Goal: Transaction & Acquisition: Purchase product/service

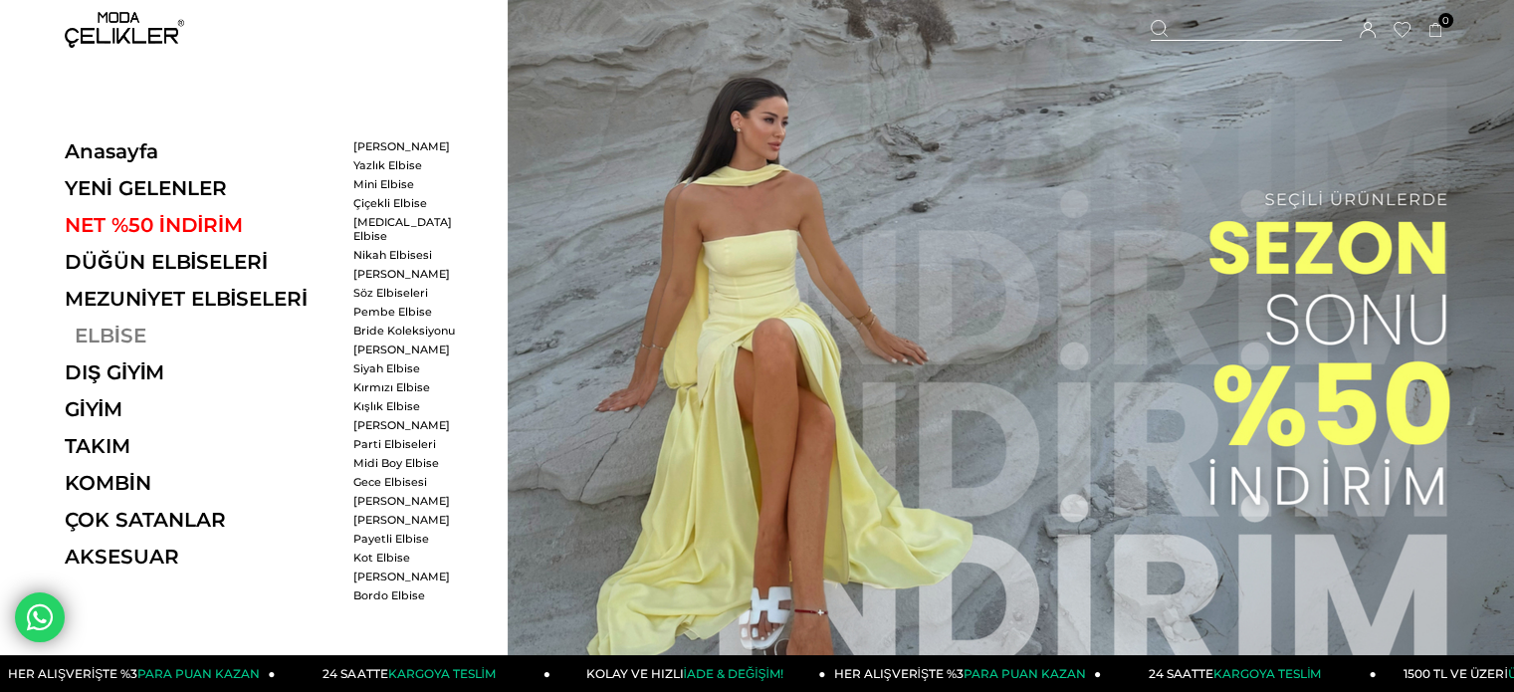
click at [101, 333] on link "ELBİSE" at bounding box center [202, 336] width 274 height 24
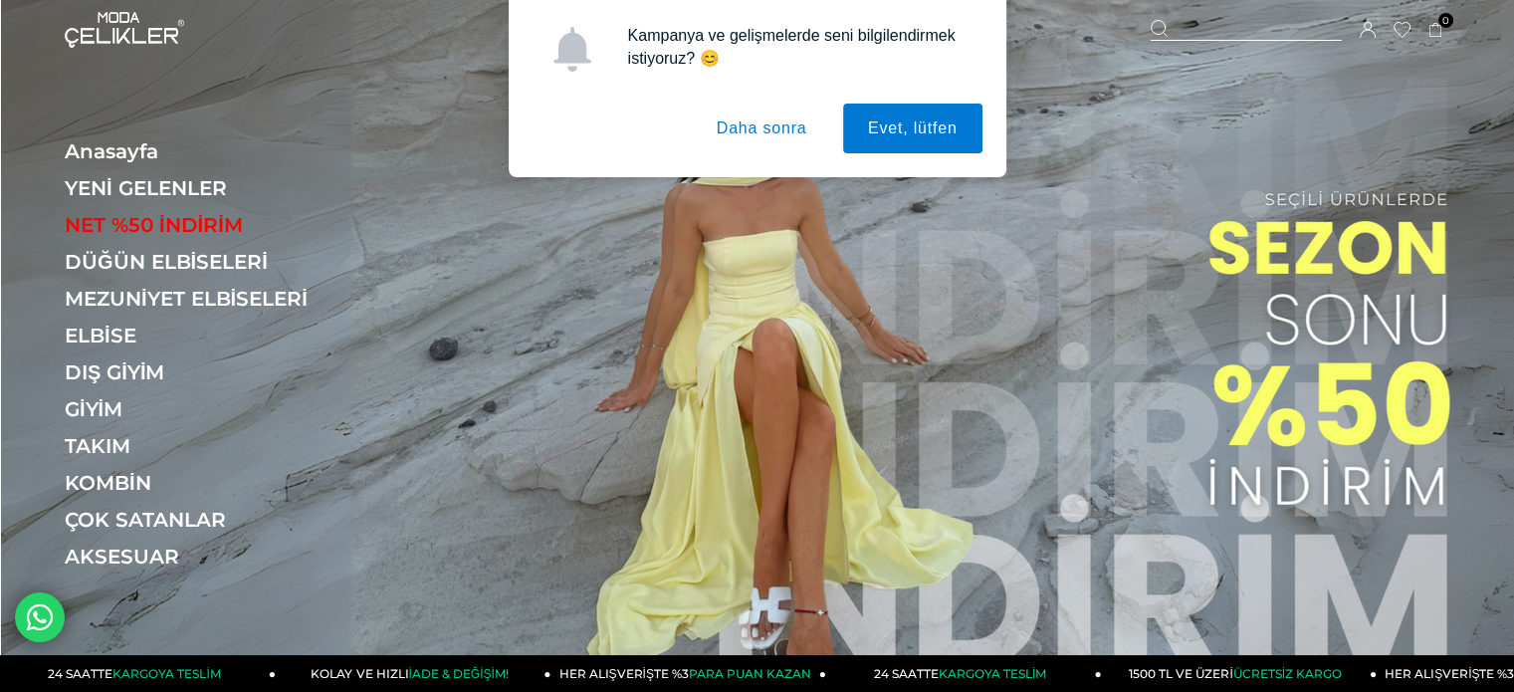
click at [769, 122] on button "Daha sonra" at bounding box center [762, 129] width 140 height 50
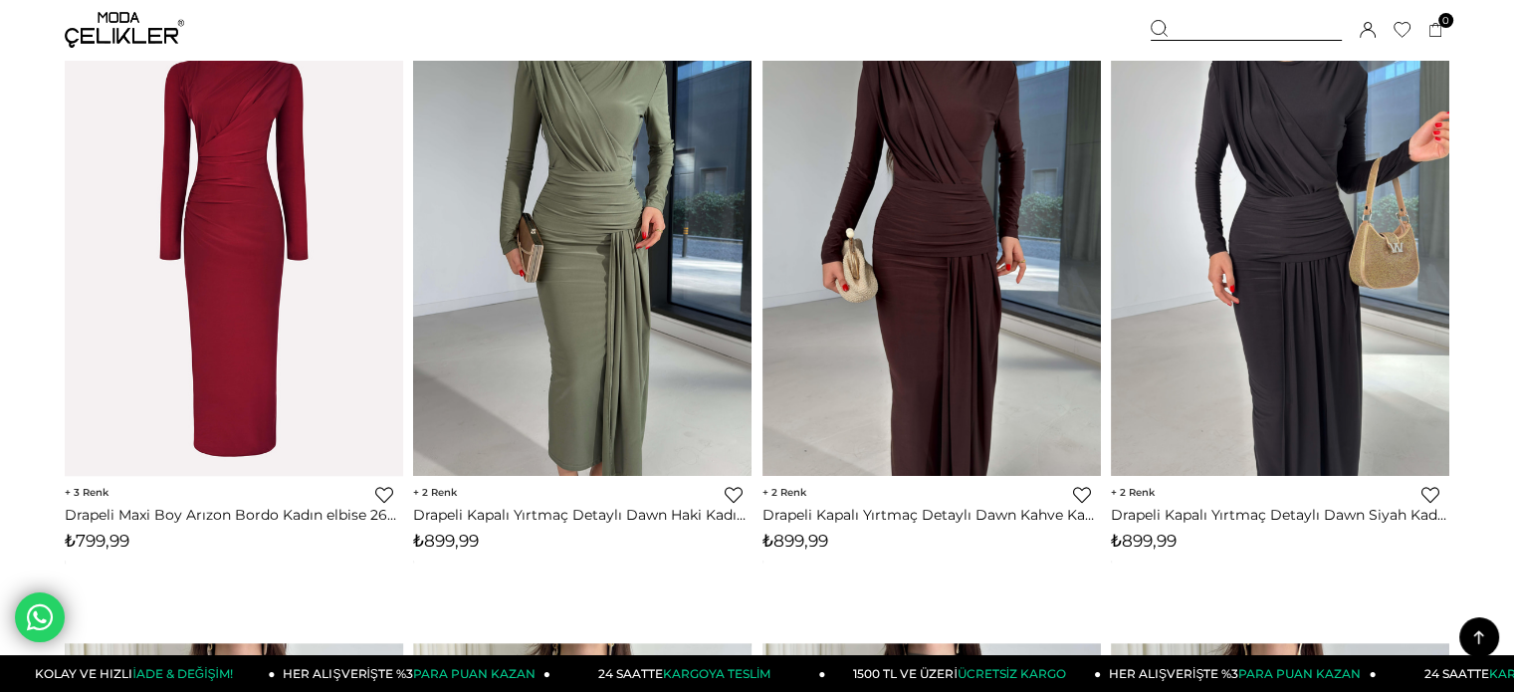
scroll to position [1461, 0]
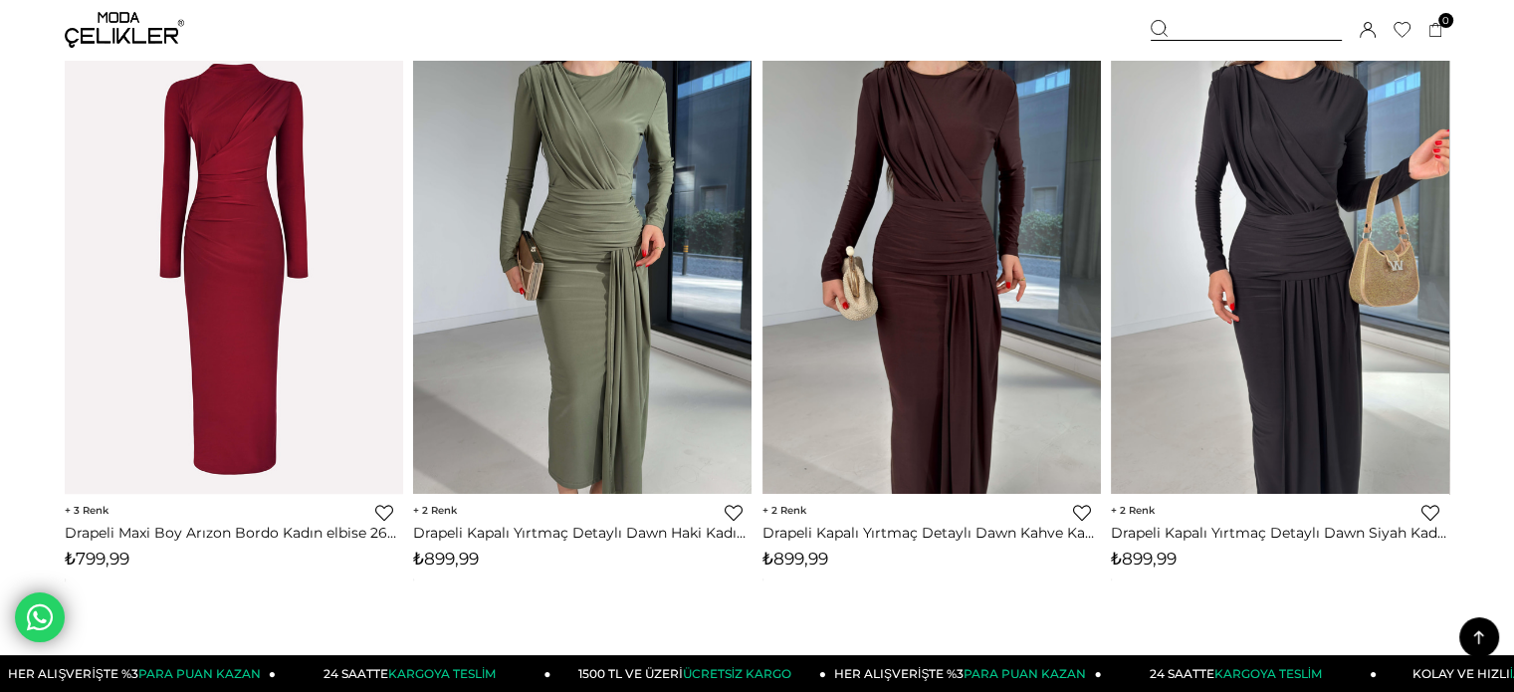
click at [230, 279] on img at bounding box center [234, 269] width 338 height 508
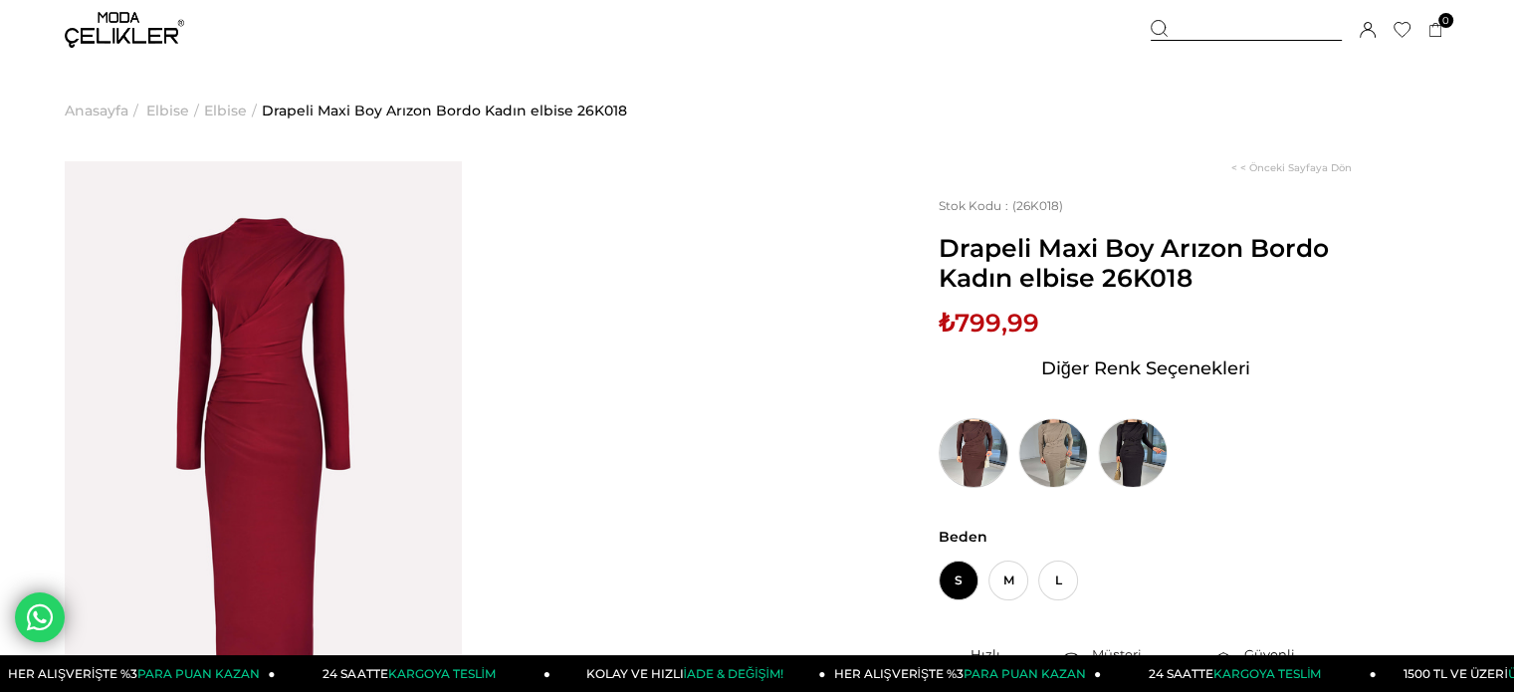
click at [989, 445] on img at bounding box center [974, 453] width 70 height 70
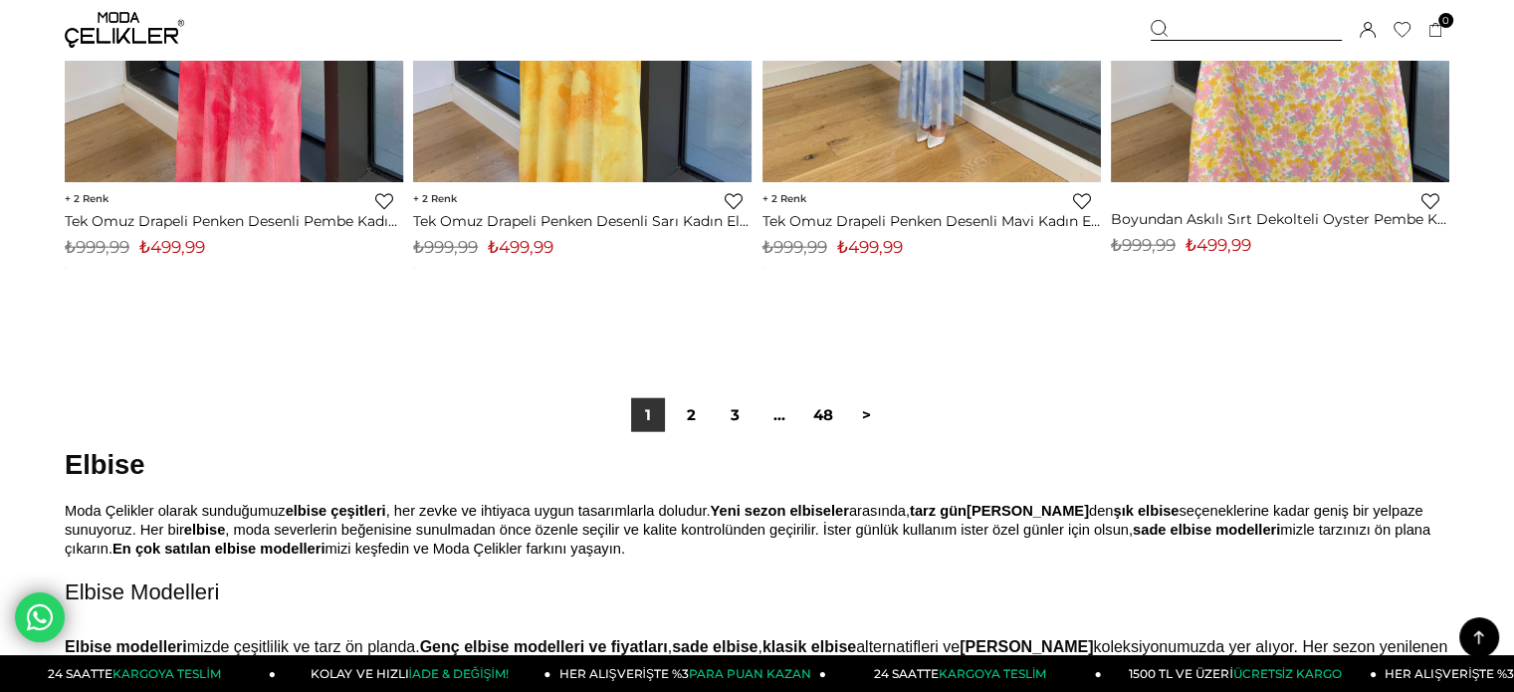
scroll to position [12288, 0]
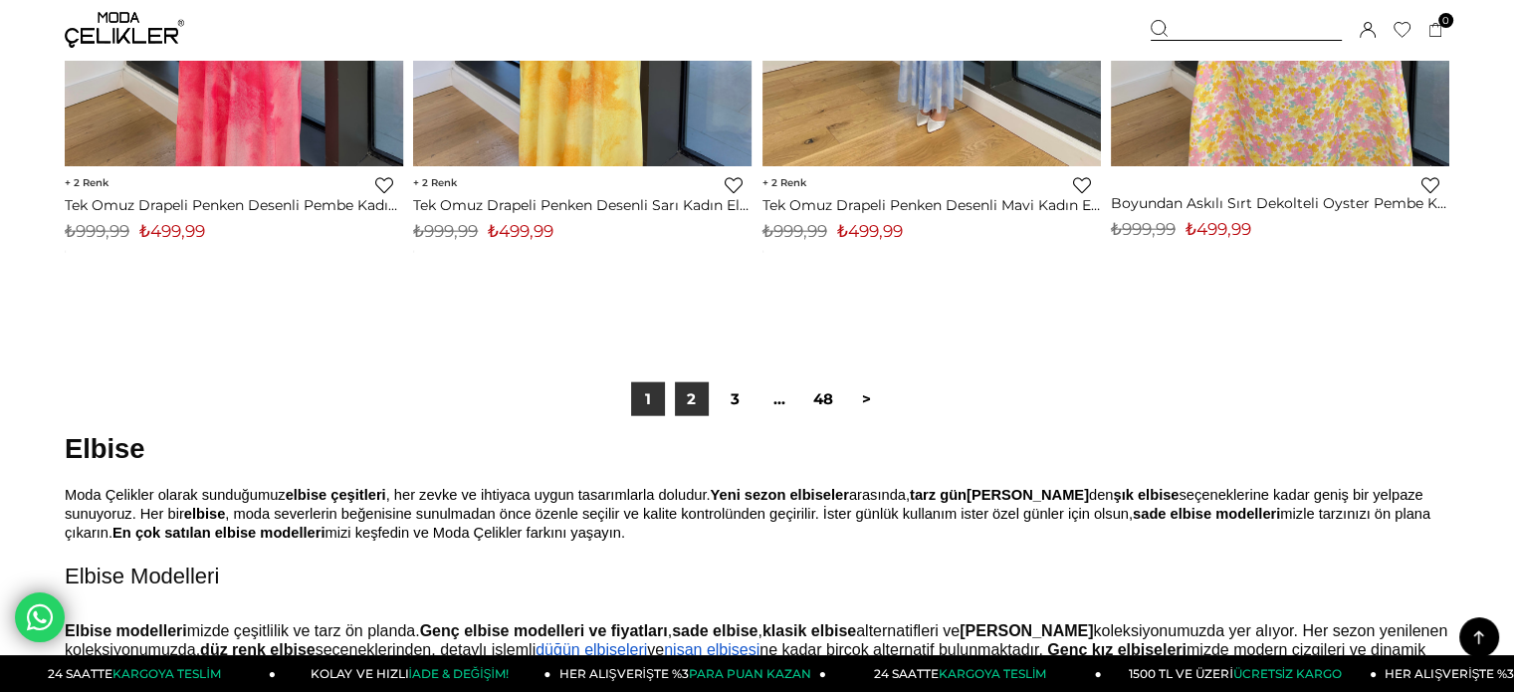
click at [688, 407] on link "2" at bounding box center [692, 399] width 34 height 34
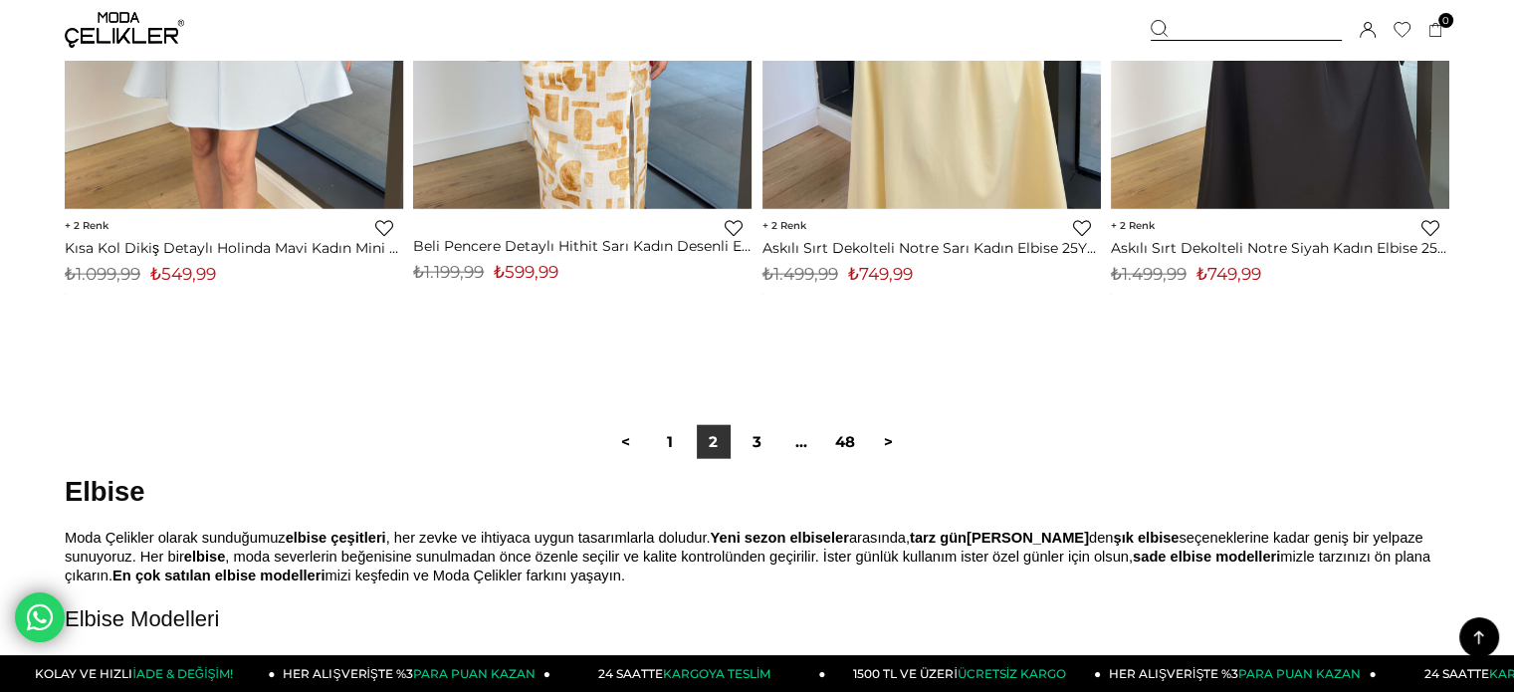
scroll to position [12316, 0]
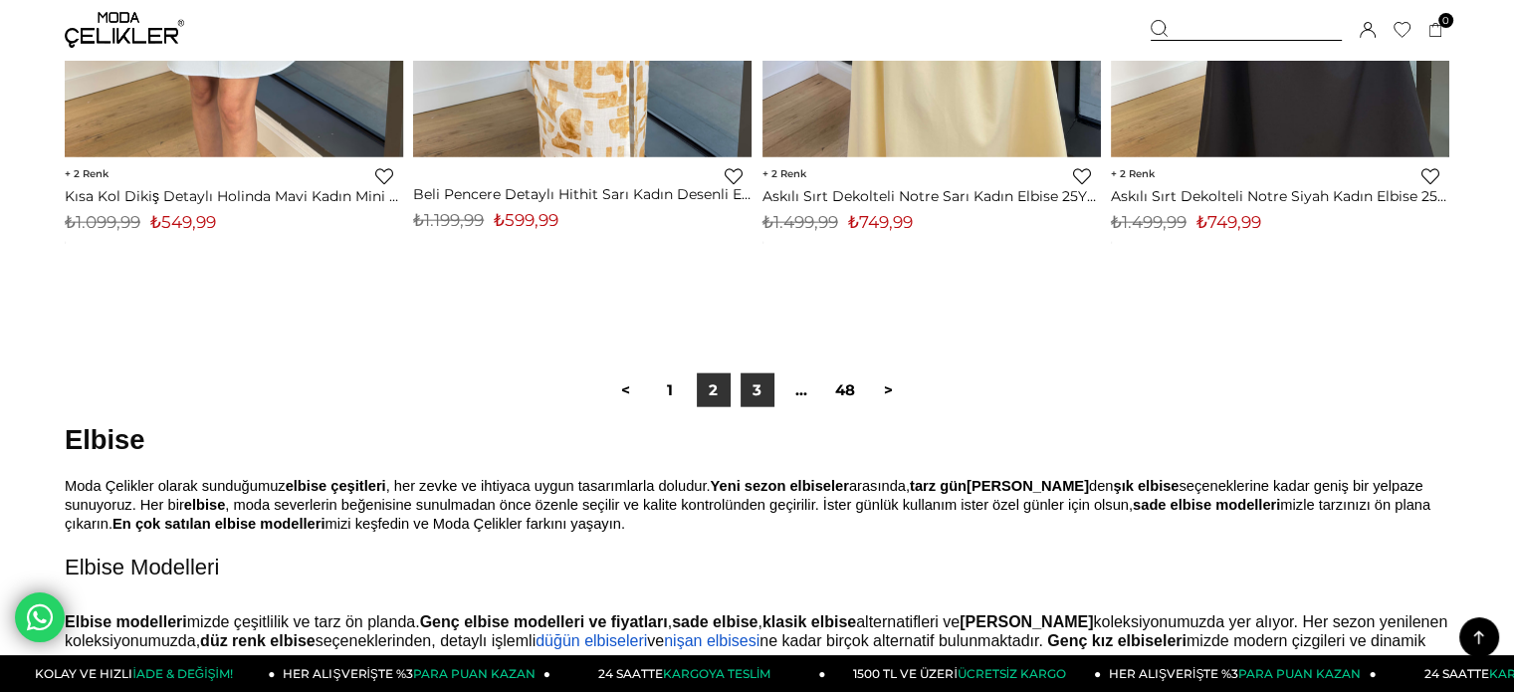
click at [756, 389] on link "3" at bounding box center [758, 390] width 34 height 34
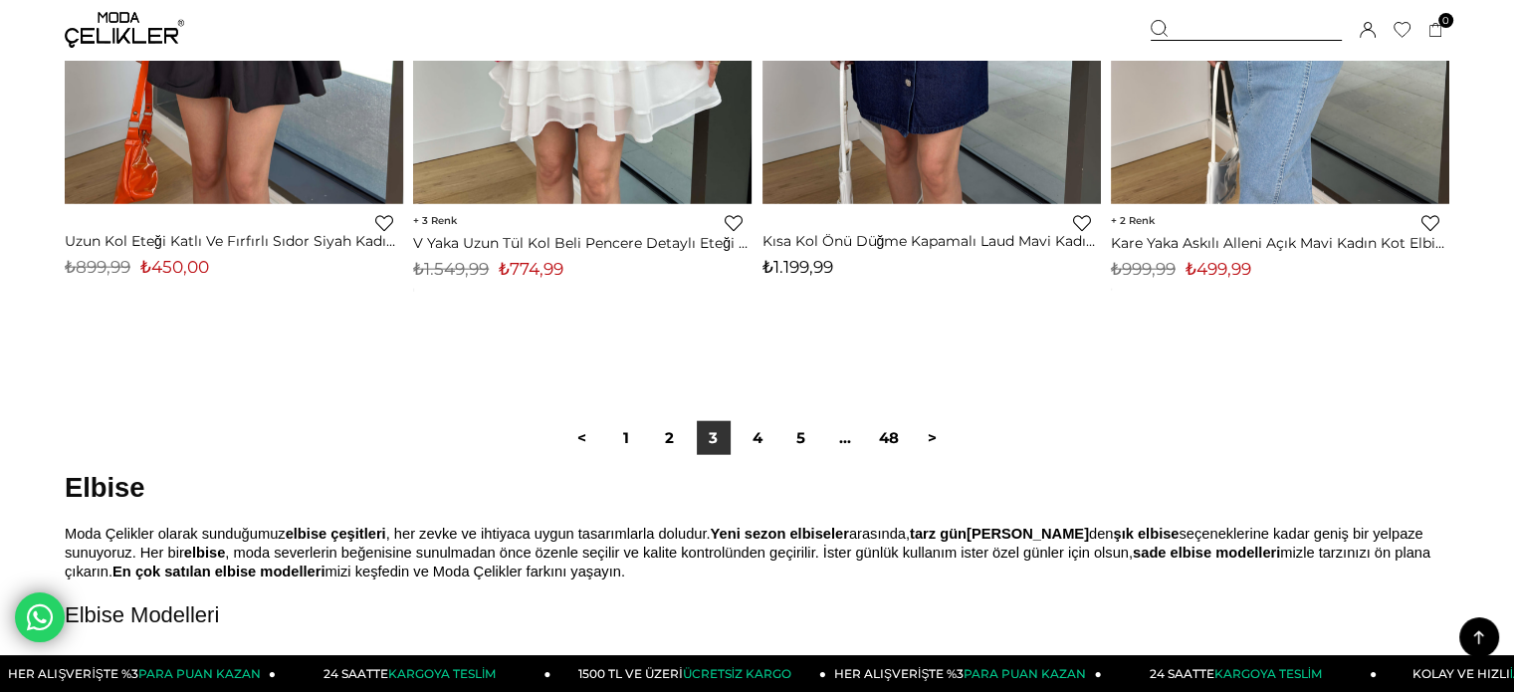
scroll to position [12403, 0]
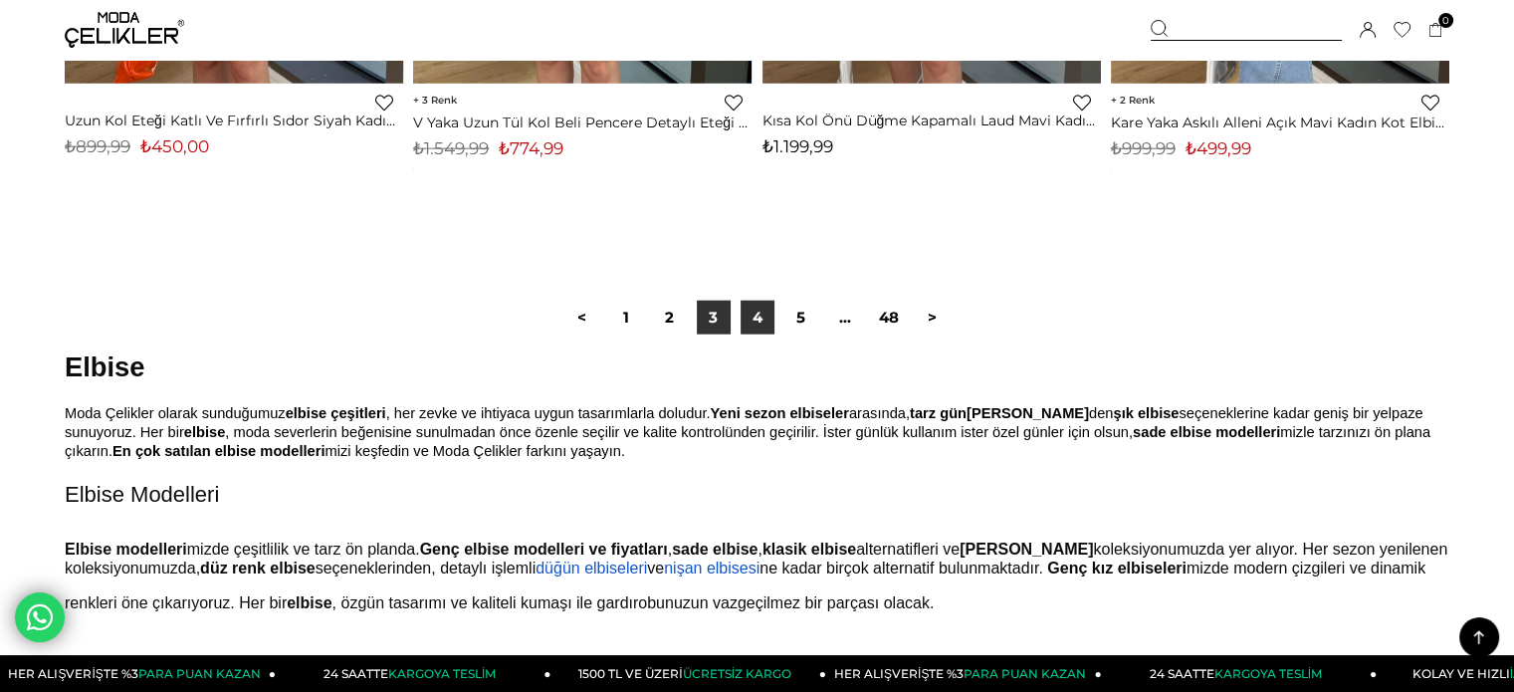
click at [753, 320] on link "4" at bounding box center [758, 318] width 34 height 34
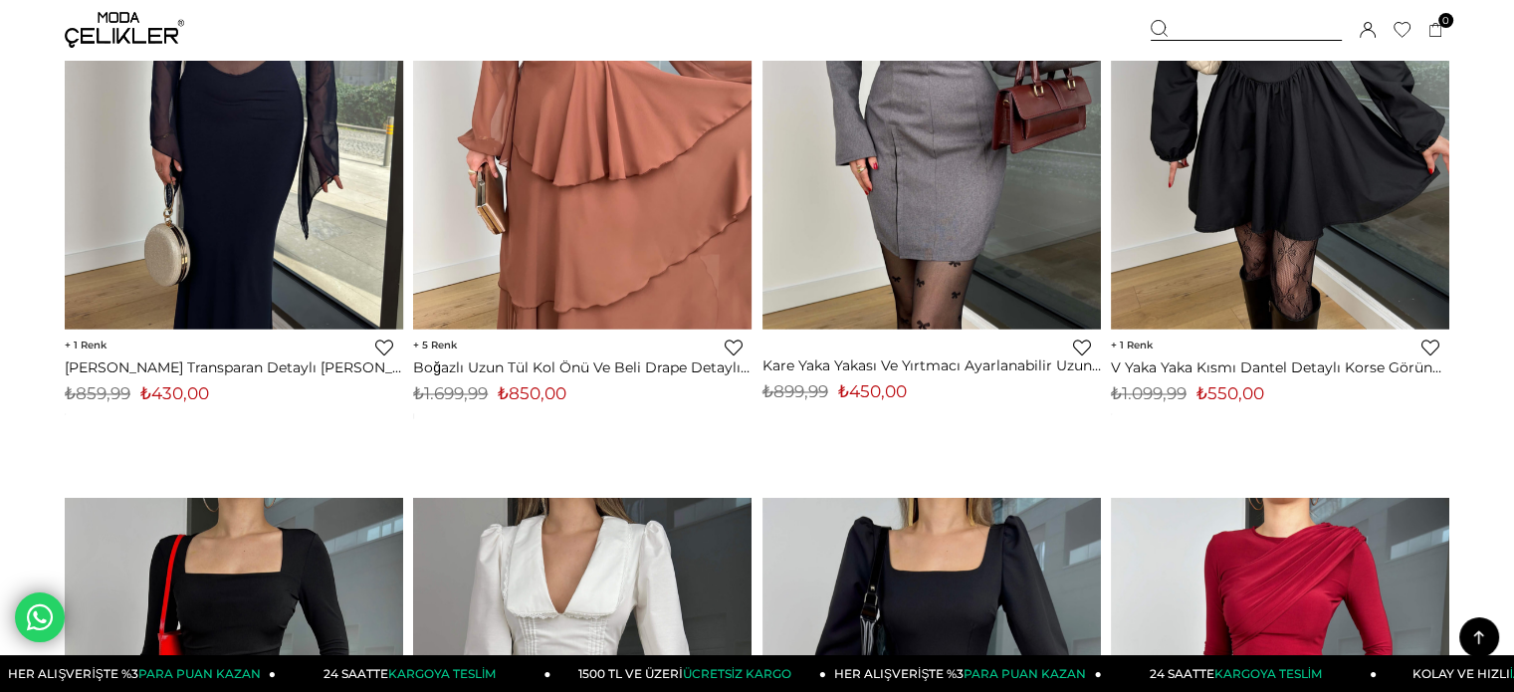
scroll to position [10803, 0]
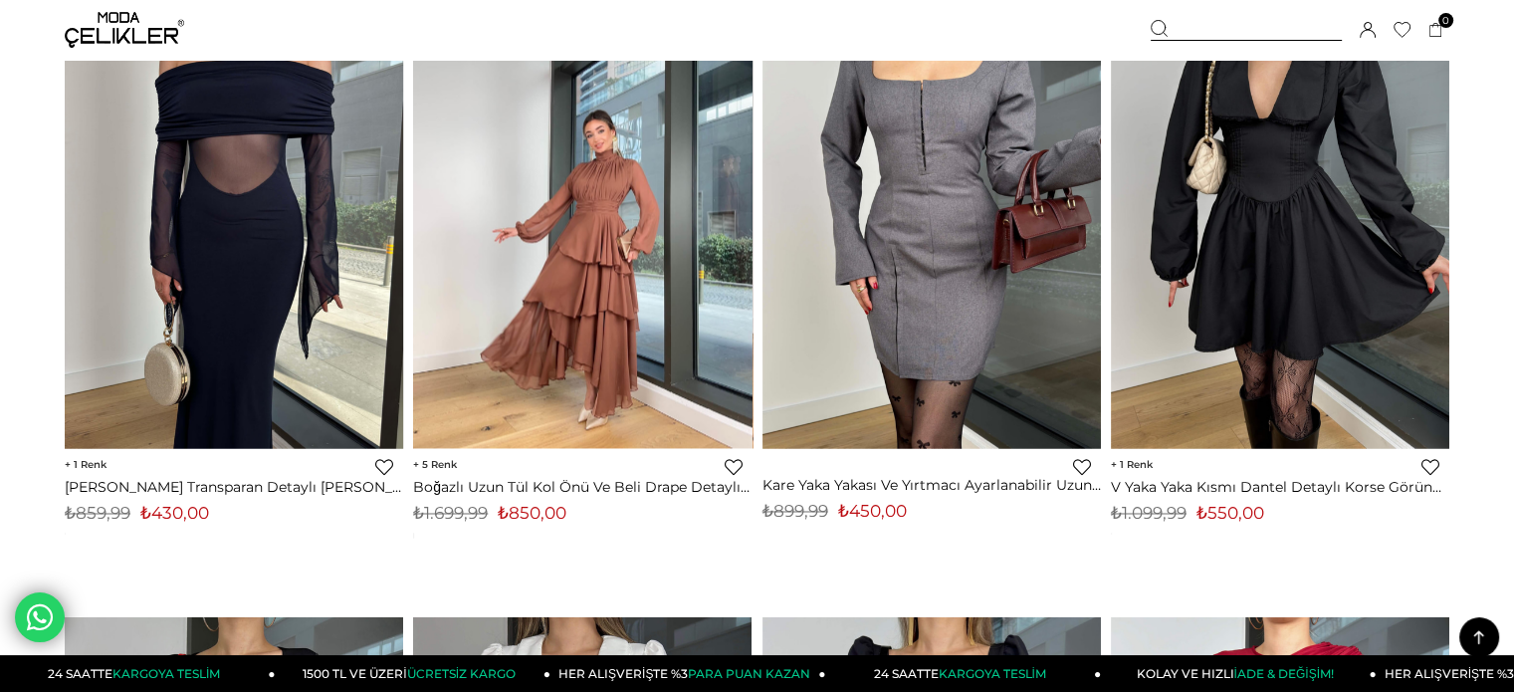
click at [601, 284] on img at bounding box center [582, 222] width 338 height 451
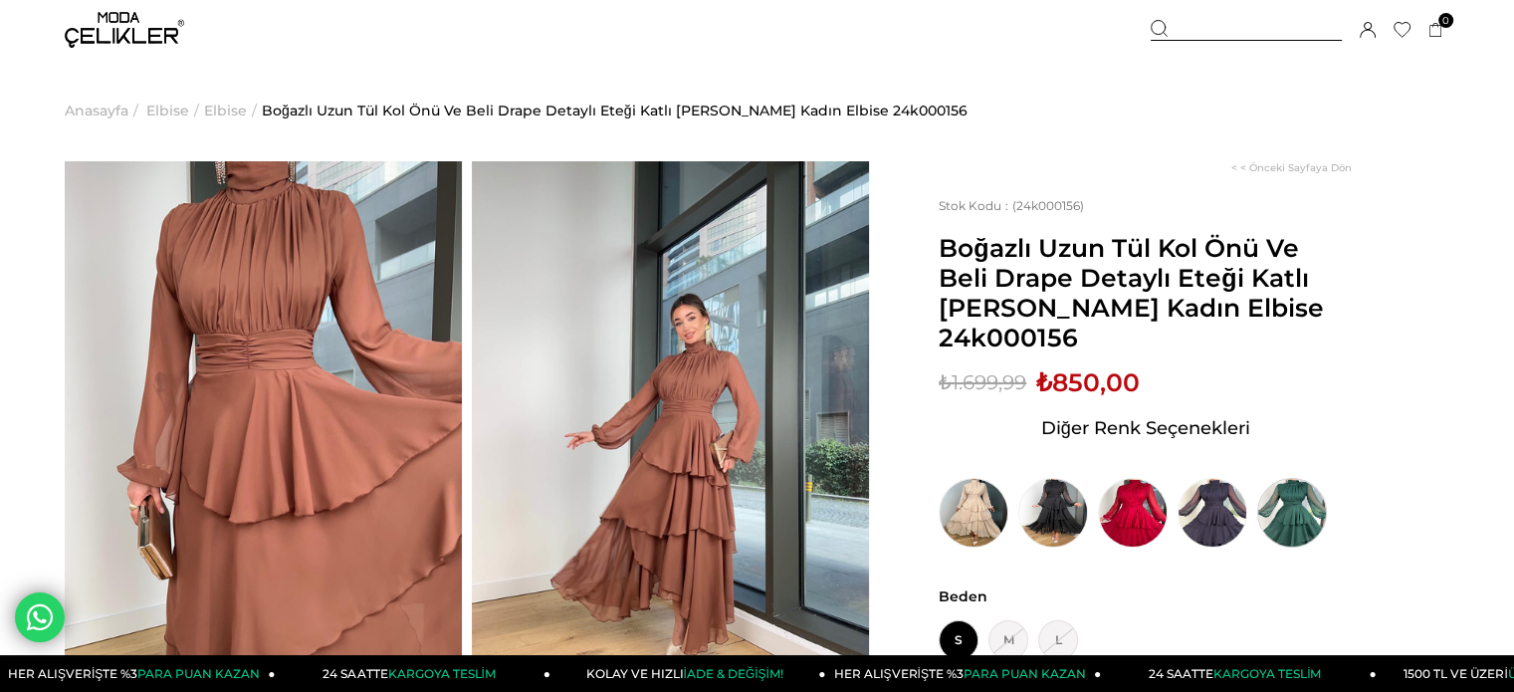
click at [1288, 507] on img at bounding box center [1292, 513] width 70 height 70
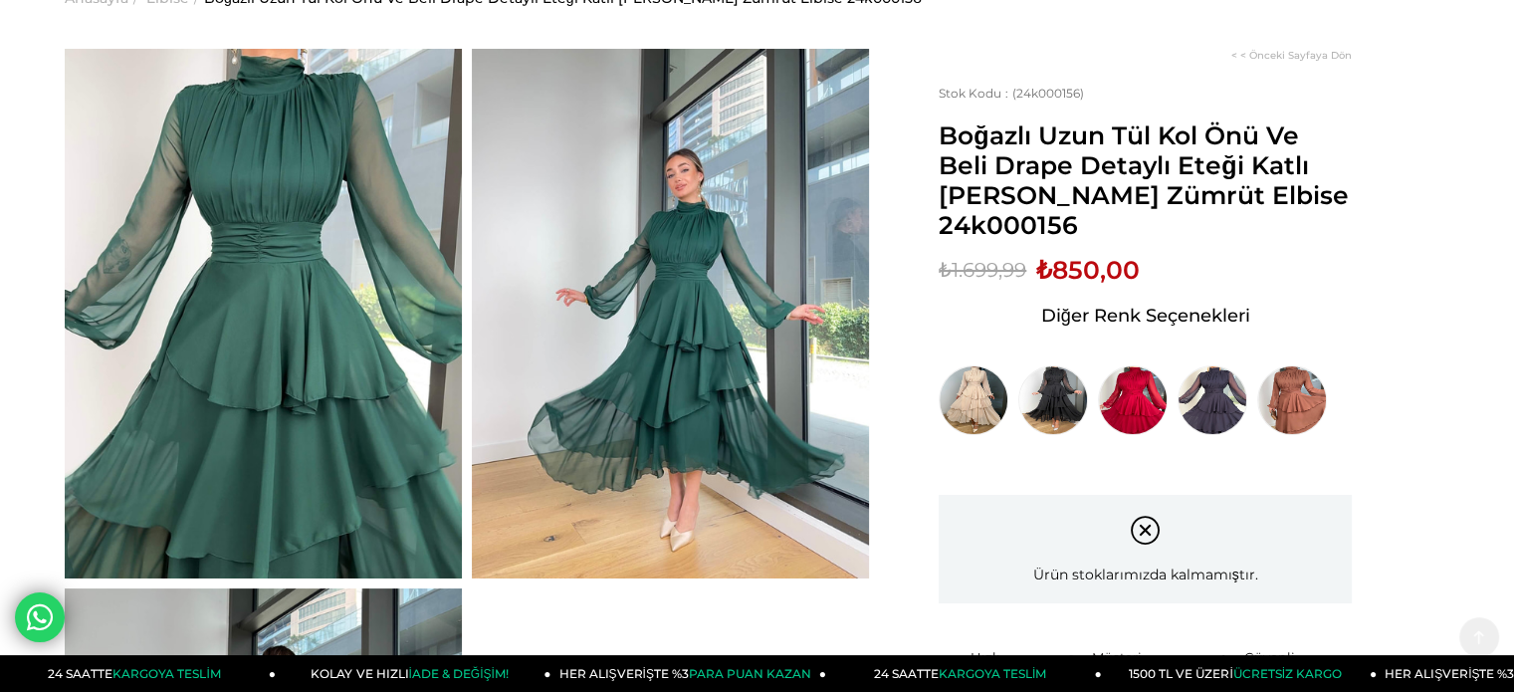
scroll to position [84, 0]
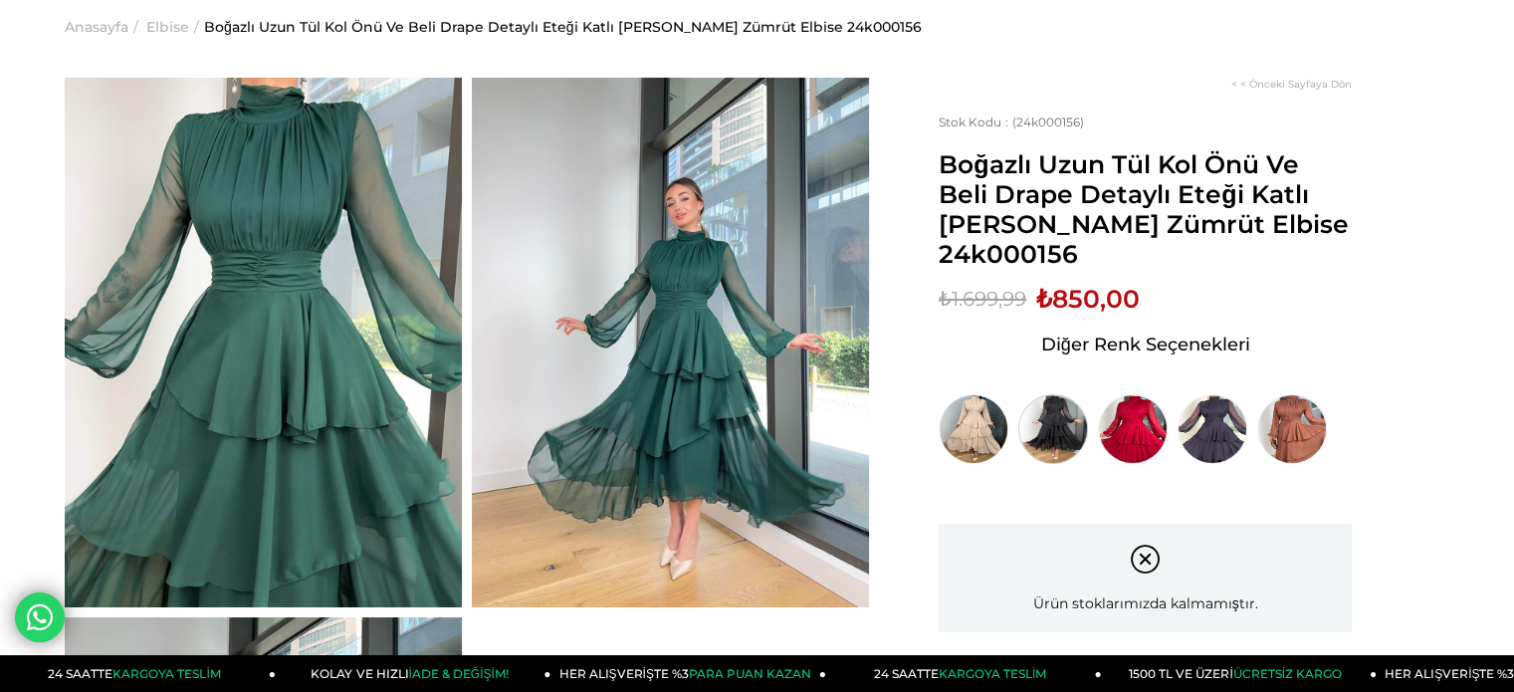
click at [1048, 435] on img at bounding box center [1053, 429] width 70 height 70
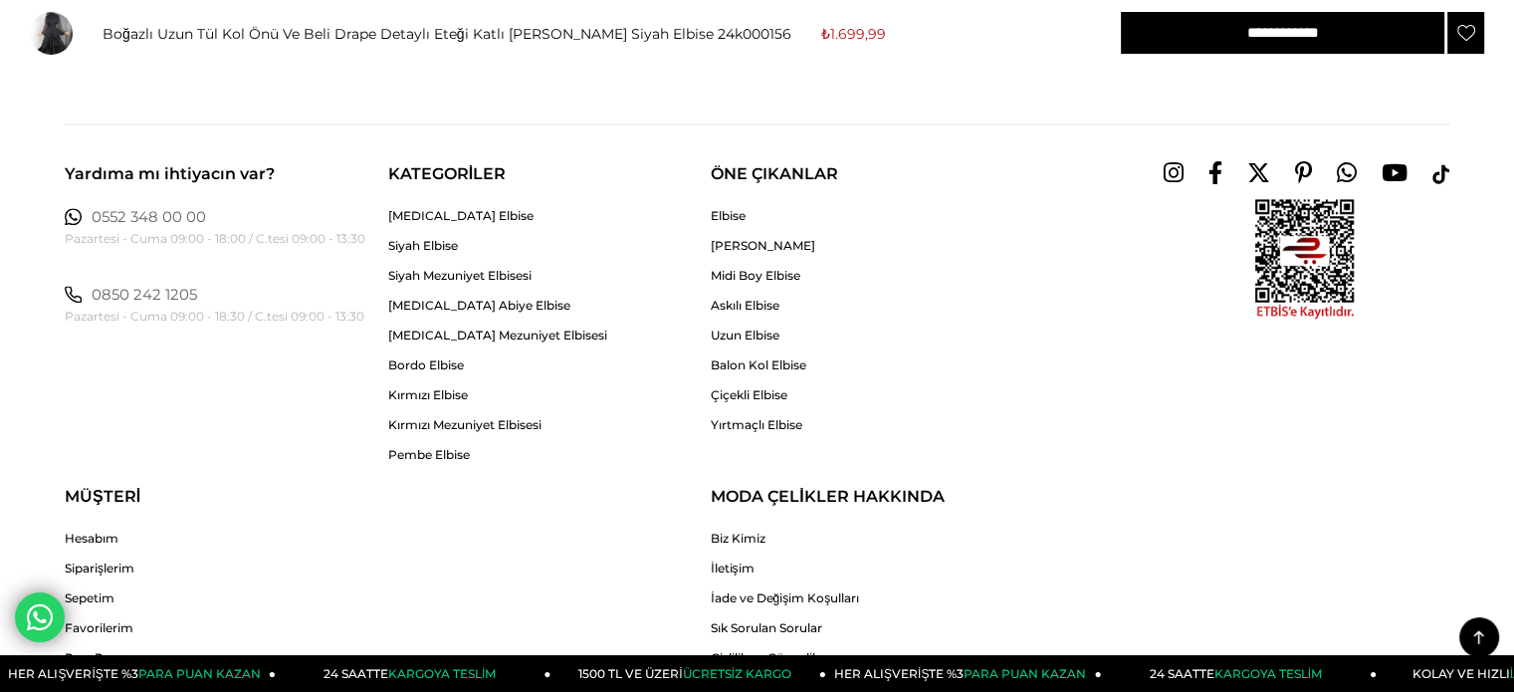
scroll to position [2712, 0]
